Goal: Find specific page/section: Find specific page/section

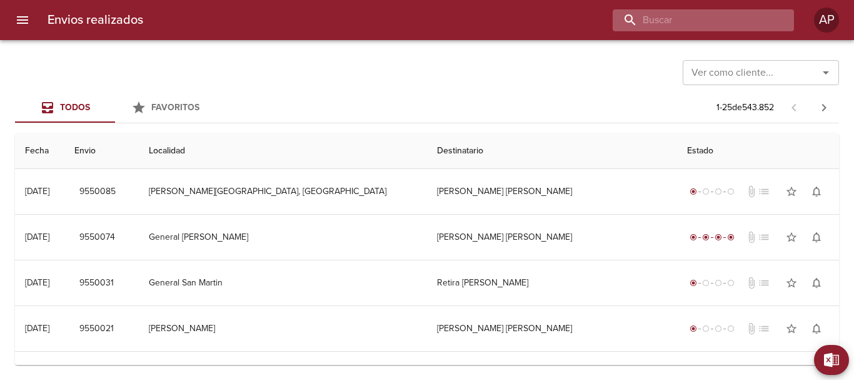
click at [720, 18] on input "buscar" at bounding box center [693, 20] width 160 height 22
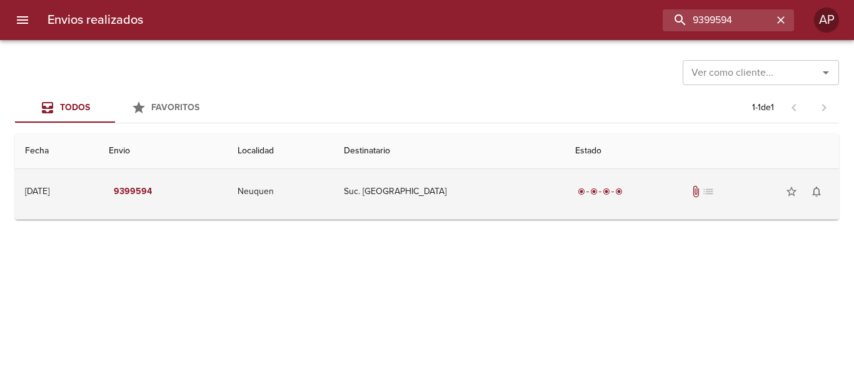
click at [531, 201] on td "Suc. [GEOGRAPHIC_DATA]" at bounding box center [449, 191] width 231 height 45
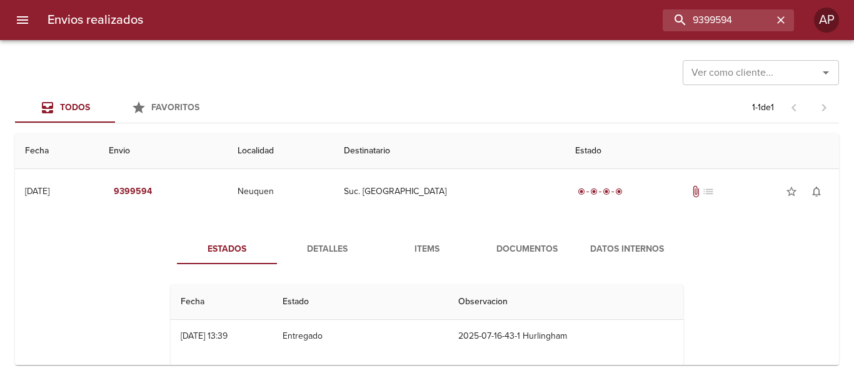
click at [530, 251] on span "Documentos" at bounding box center [527, 249] width 85 height 16
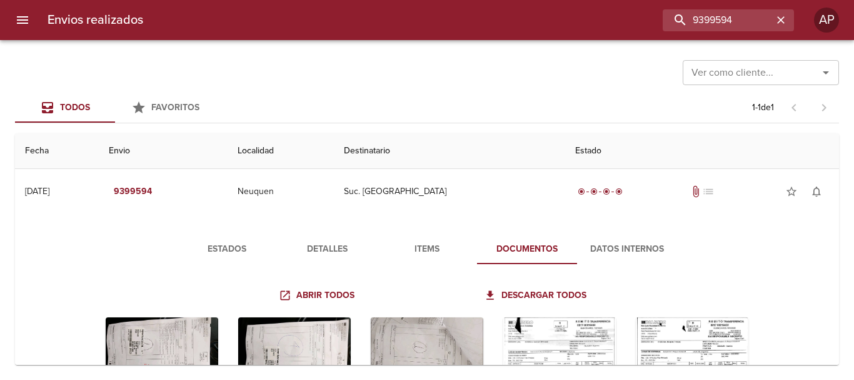
scroll to position [173, 0]
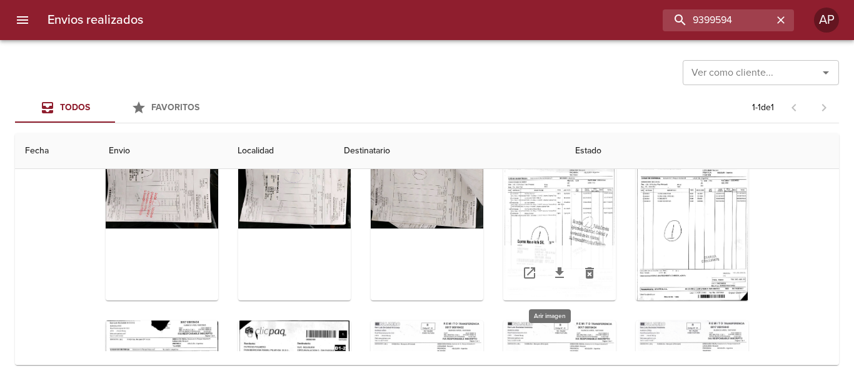
click at [563, 209] on div "Tabla de envíos del cliente" at bounding box center [559, 222] width 113 height 156
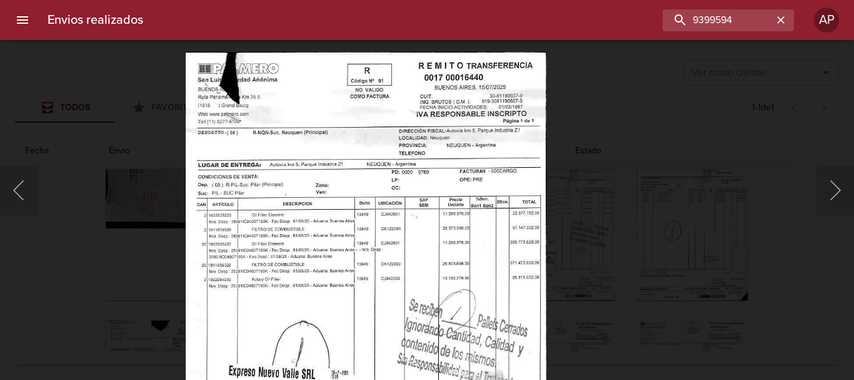
click at [618, 101] on div "Lightbox" at bounding box center [427, 190] width 854 height 380
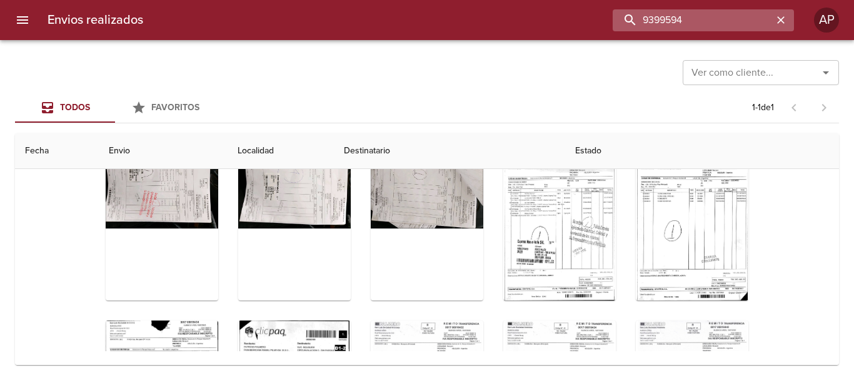
click at [762, 16] on input "9399594" at bounding box center [693, 20] width 160 height 22
paste input "7086656"
drag, startPoint x: 762, startPoint y: 16, endPoint x: 599, endPoint y: 29, distance: 163.1
click at [599, 29] on div "93995947086656" at bounding box center [473, 20] width 641 height 22
paste input "buscar"
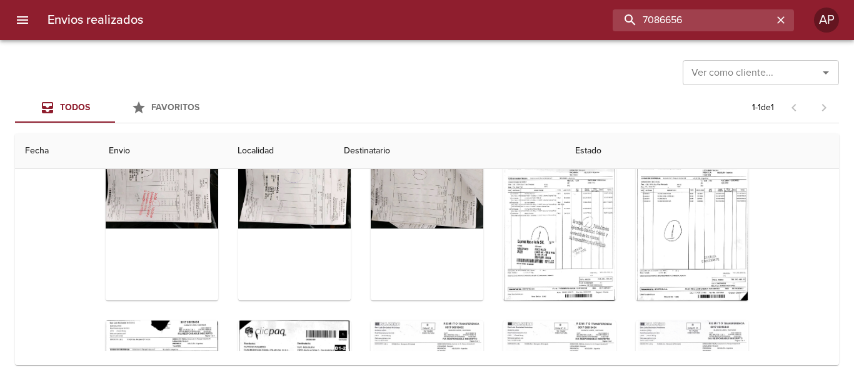
type input "7086656"
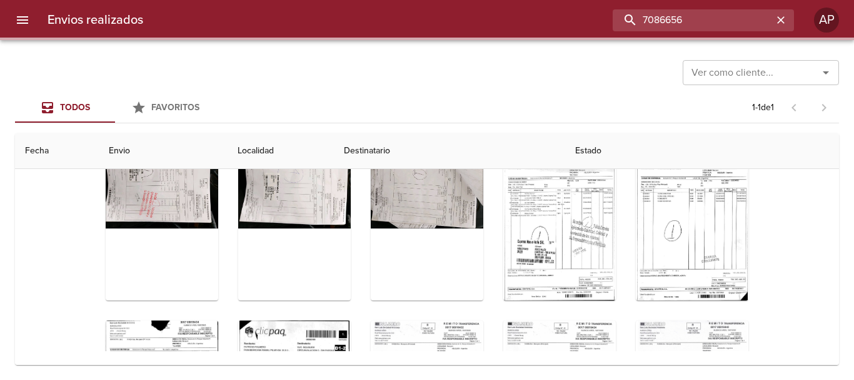
scroll to position [0, 0]
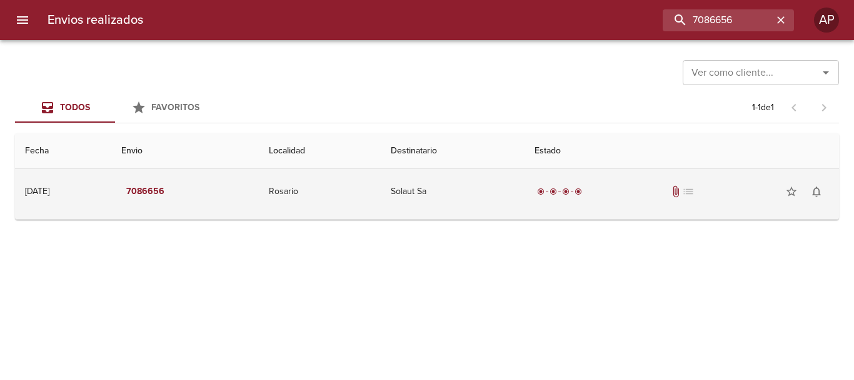
click at [655, 188] on div "radio_button_checked radio_button_checked radio_button_checked radio_button_che…" at bounding box center [682, 191] width 295 height 25
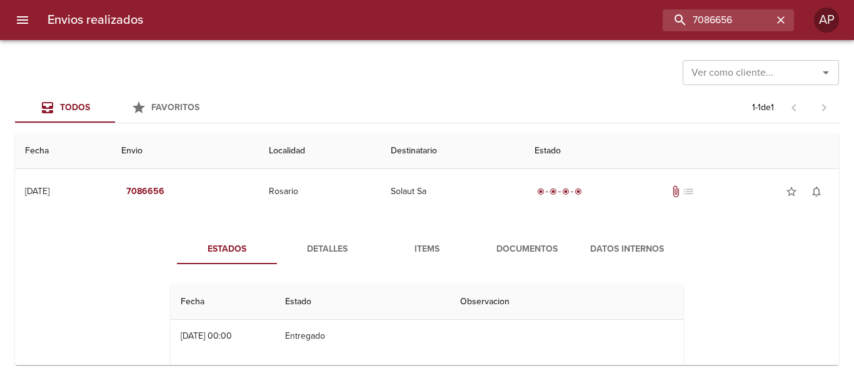
click at [542, 245] on span "Documentos" at bounding box center [527, 249] width 85 height 16
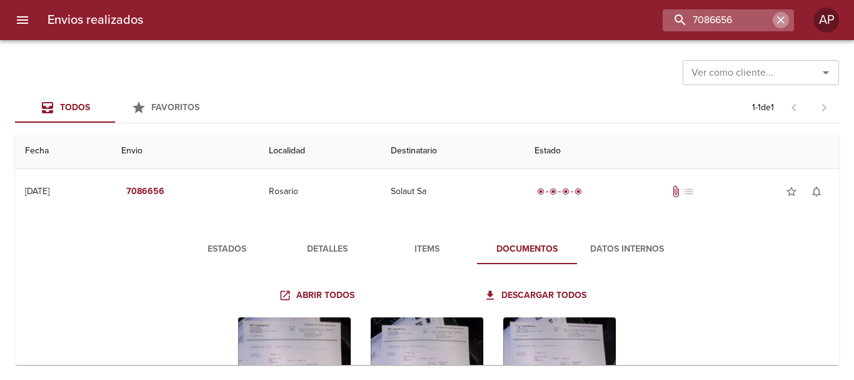
click at [780, 26] on icon "button" at bounding box center [781, 20] width 13 height 13
